Goal: Transaction & Acquisition: Download file/media

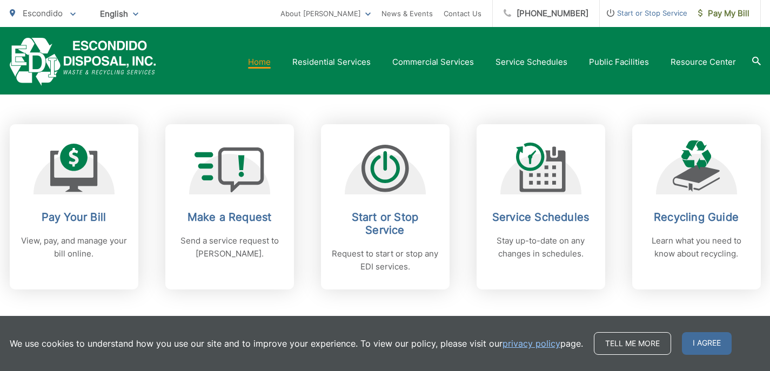
scroll to position [432, 0]
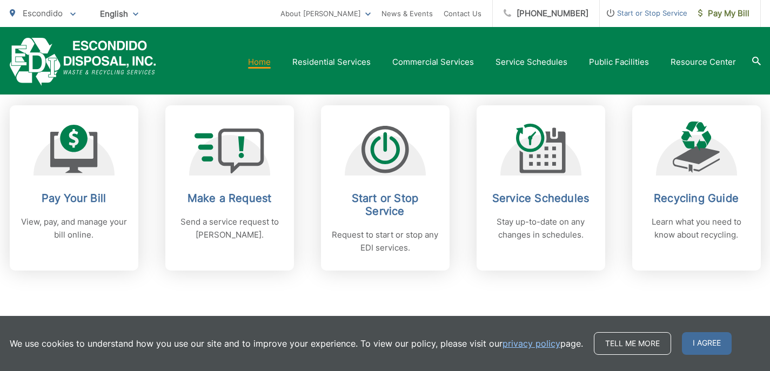
click at [750, 49] on div "Home Residential Services Curbside Pickup Recycling Organic Recycling Trash Hou…" at bounding box center [385, 62] width 751 height 48
click at [731, 30] on div "Home Residential Services Curbside Pickup Recycling Organic Recycling Trash Hou…" at bounding box center [385, 61] width 770 height 68
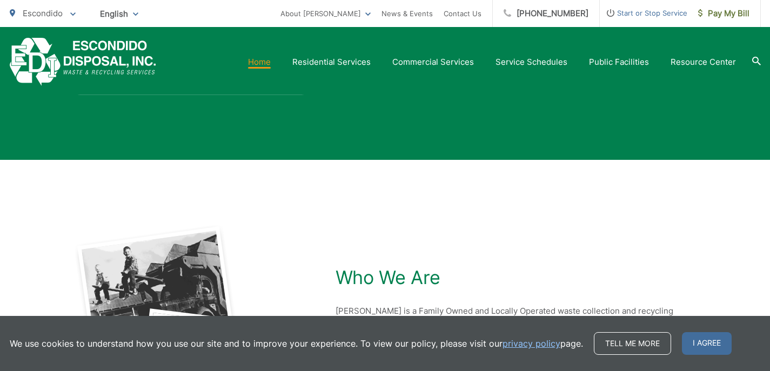
scroll to position [2215, 0]
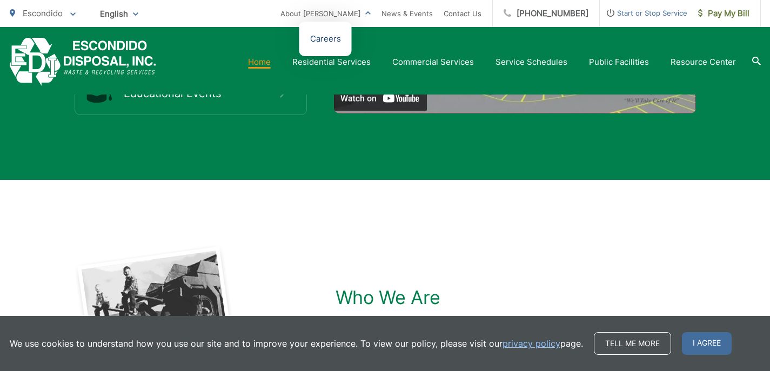
click at [341, 39] on link "Careers" at bounding box center [325, 38] width 31 height 13
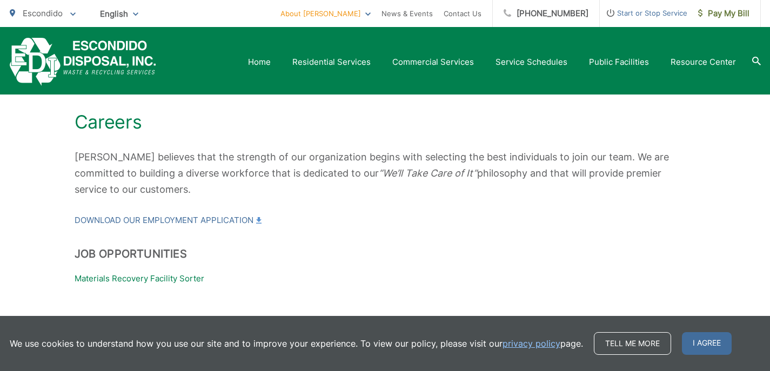
scroll to position [108, 0]
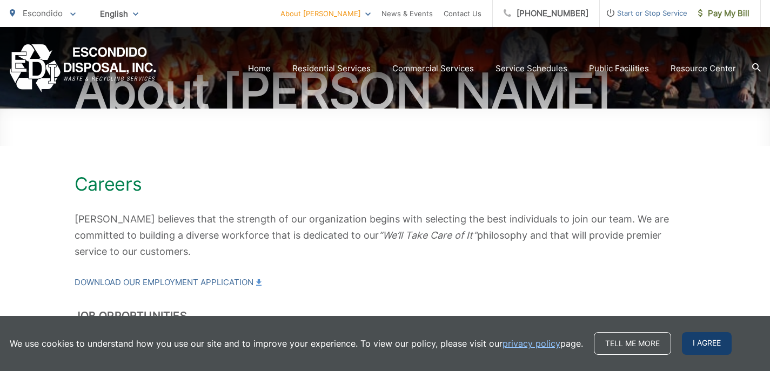
click at [703, 338] on span "I agree" at bounding box center [707, 343] width 50 height 23
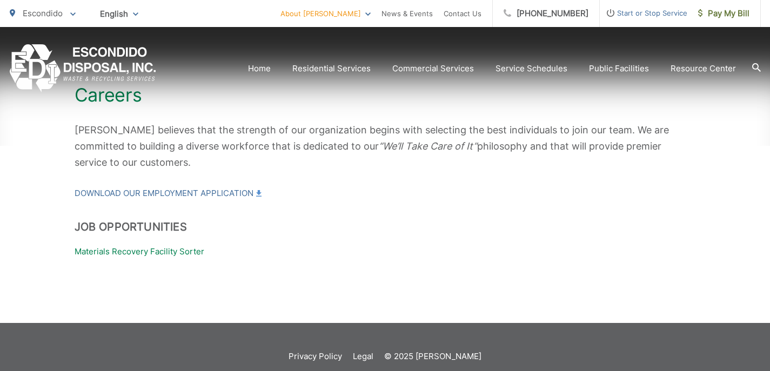
scroll to position [216, 0]
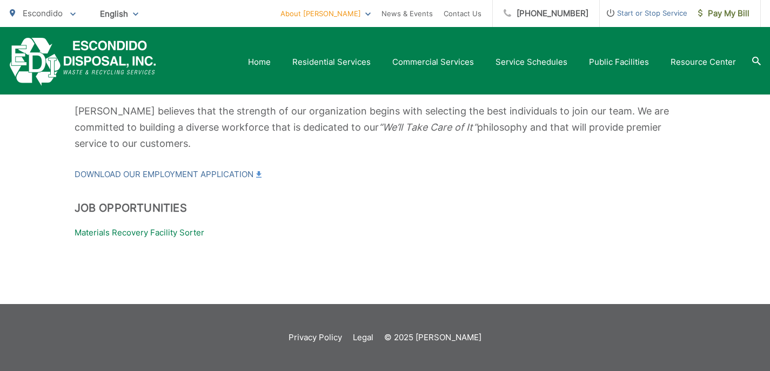
click at [208, 236] on p "Materials Recovery Facility Sorter" at bounding box center [385, 232] width 621 height 13
click at [223, 173] on link "Download our Employment Application" at bounding box center [168, 174] width 187 height 13
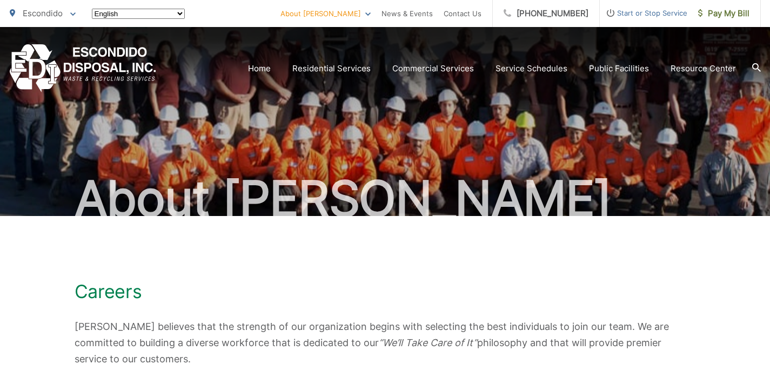
scroll to position [216, 0]
